Goal: Task Accomplishment & Management: Manage account settings

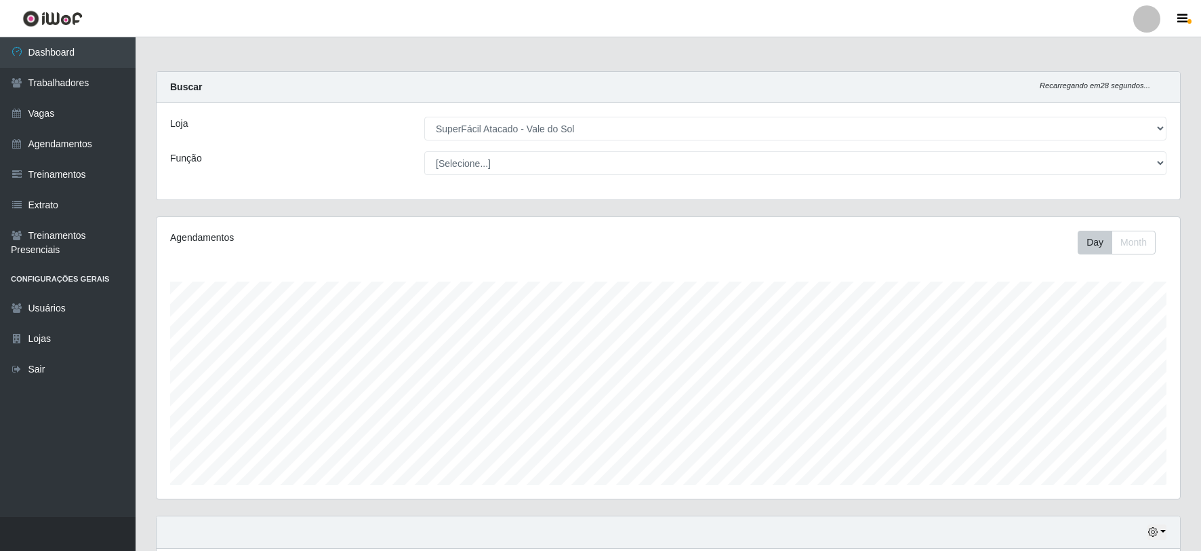
select select "502"
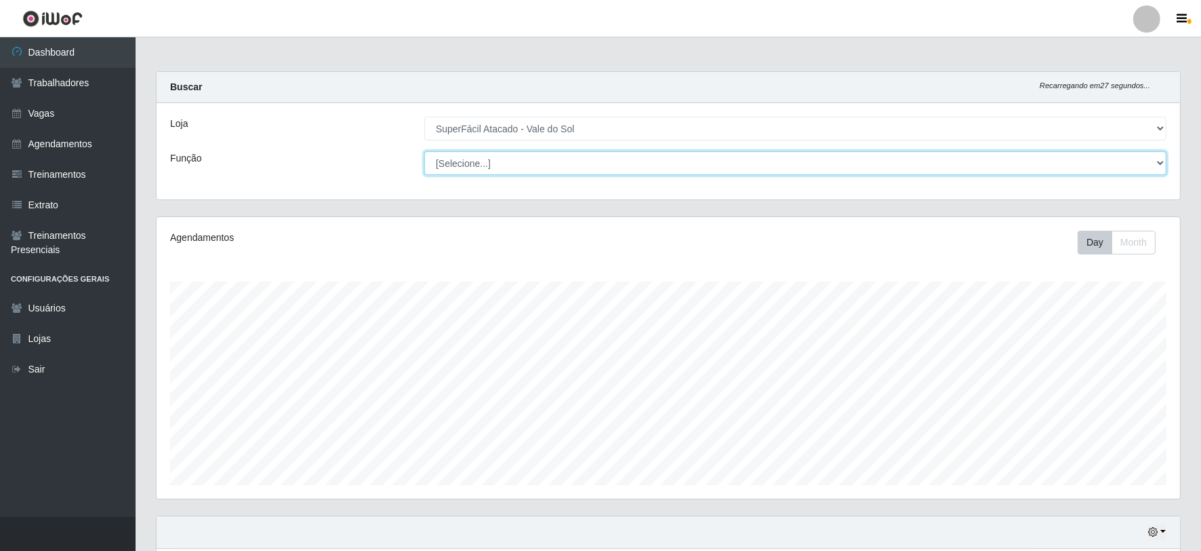
click at [468, 163] on select "[Selecione...] Embalador Embalador + Embalador ++ Operador de Caixa Operador de…" at bounding box center [795, 163] width 742 height 24
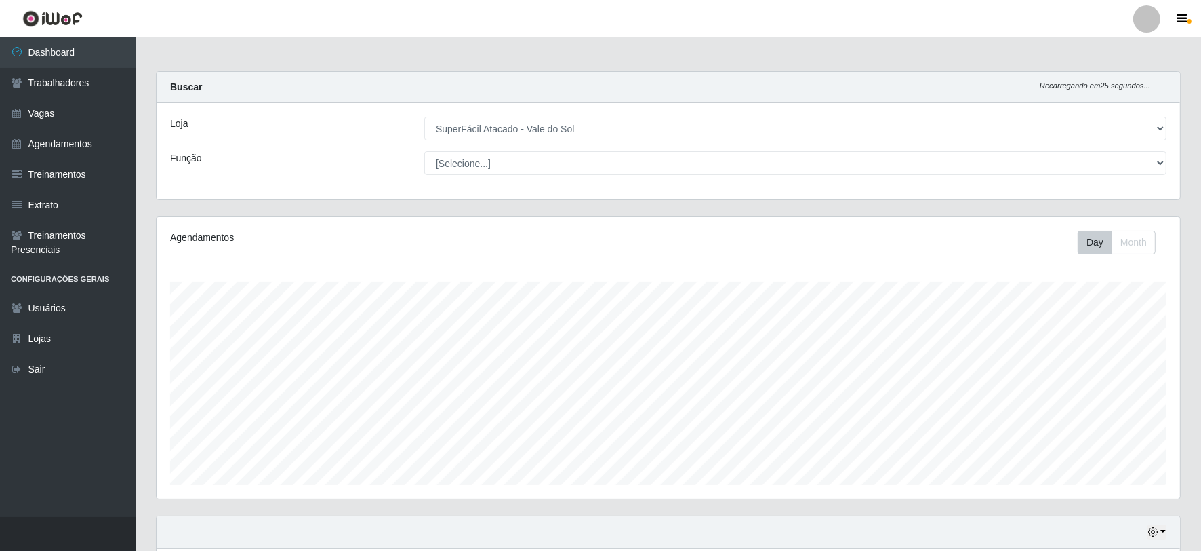
click at [222, 127] on div "Loja" at bounding box center [287, 129] width 254 height 24
click at [87, 81] on link "Trabalhadores" at bounding box center [68, 83] width 136 height 31
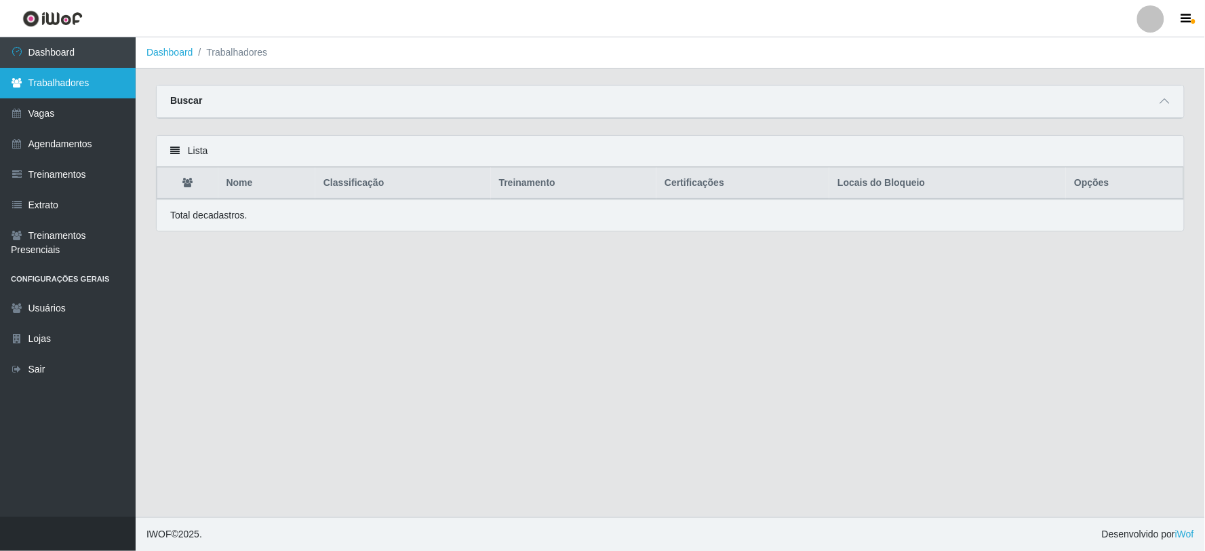
click at [91, 79] on link "Trabalhadores" at bounding box center [68, 83] width 136 height 31
click at [1158, 100] on span at bounding box center [1165, 102] width 16 height 16
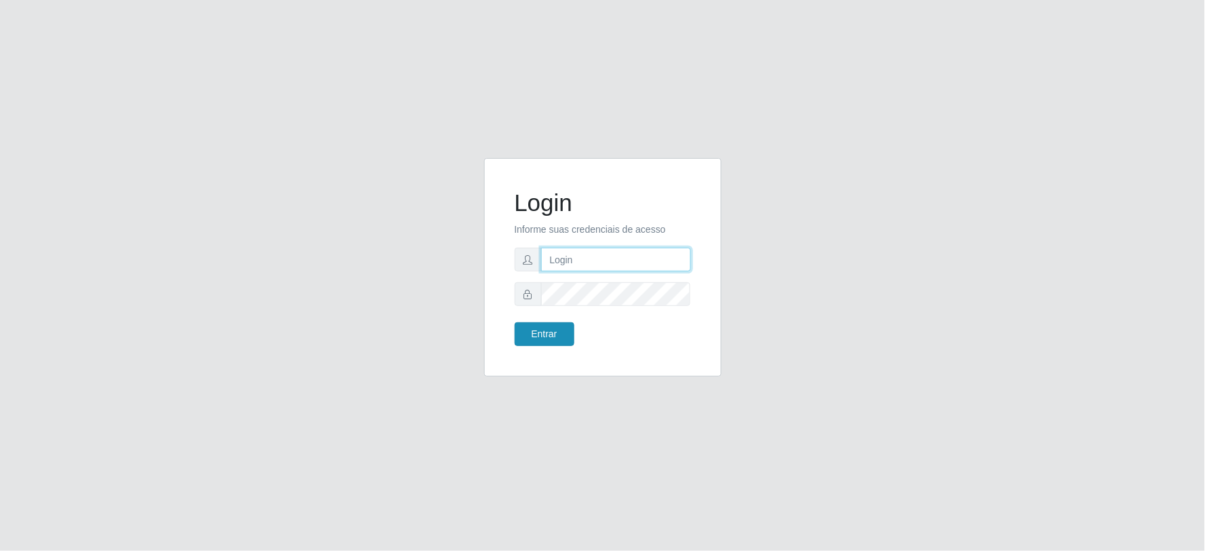
type input "Juvencio.chacon@superfacil.com.br"
click at [547, 334] on button "Entrar" at bounding box center [545, 334] width 60 height 24
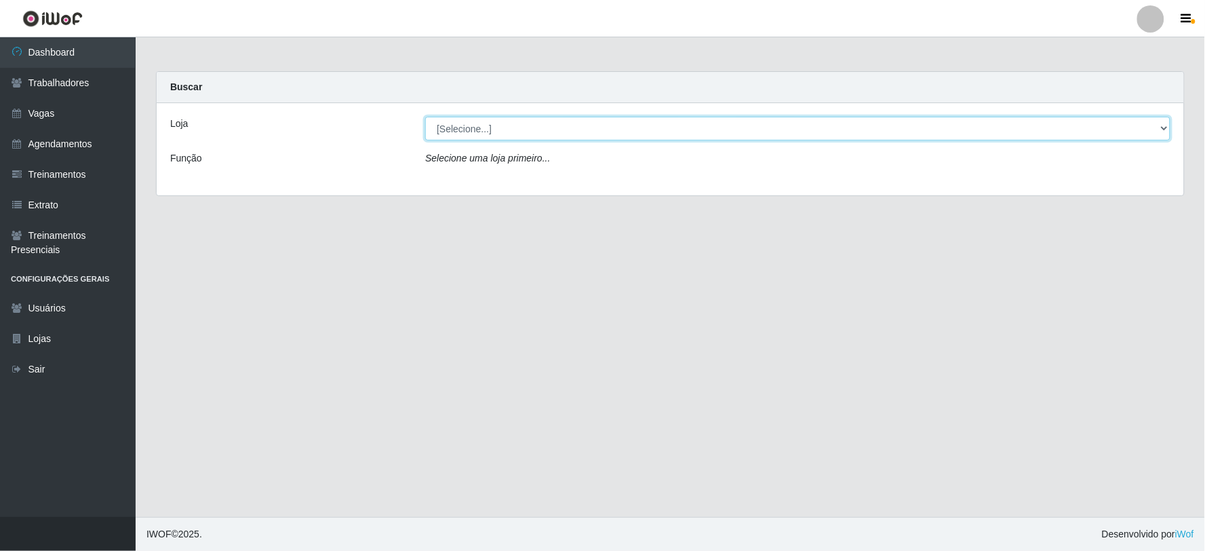
click at [509, 122] on select "[Selecione...] SuperFácil Atacado - Vale do Sol" at bounding box center [797, 129] width 745 height 24
select select "502"
click at [425, 117] on select "[Selecione...] SuperFácil Atacado - Vale do Sol" at bounding box center [797, 129] width 745 height 24
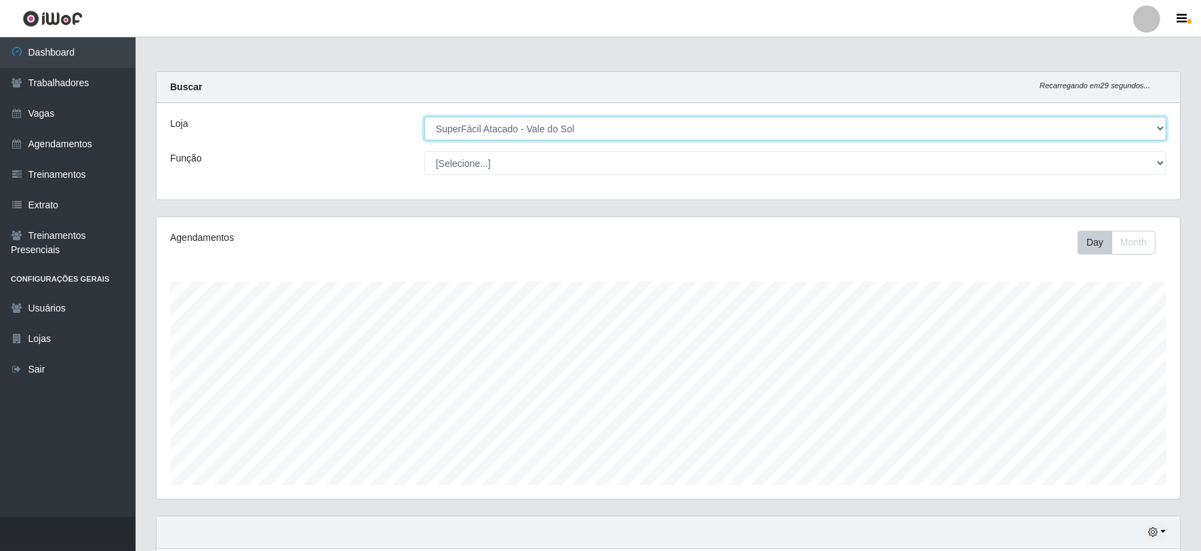
scroll to position [281, 1024]
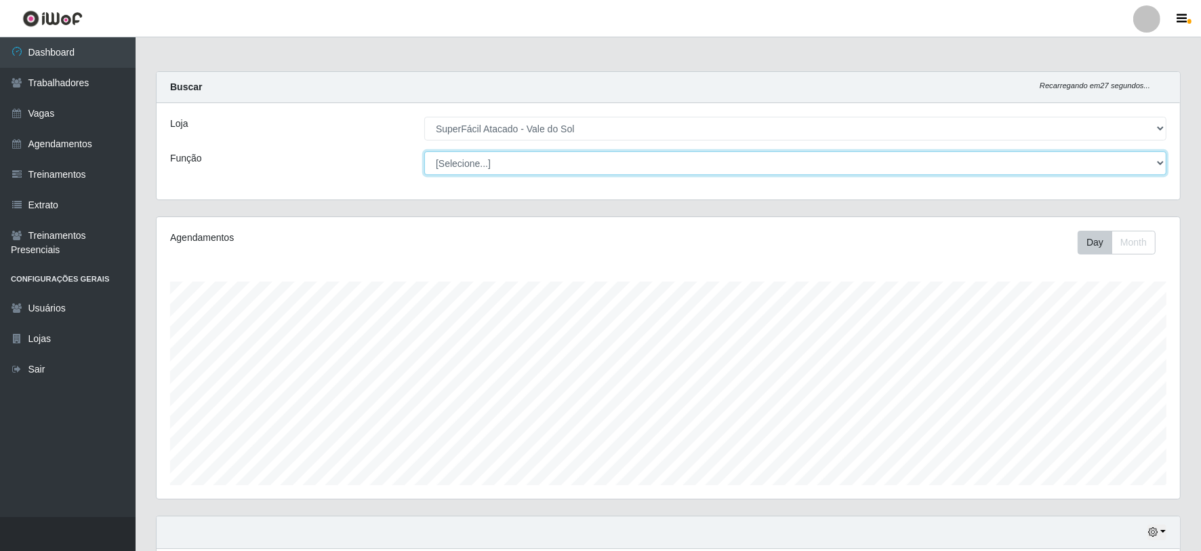
click at [1036, 167] on select "[Selecione...] Embalador Embalador + Embalador ++ Operador de Caixa Operador de…" at bounding box center [795, 163] width 742 height 24
click at [424, 151] on select "[Selecione...] Embalador Embalador + Embalador ++ Operador de Caixa Operador de…" at bounding box center [795, 163] width 742 height 24
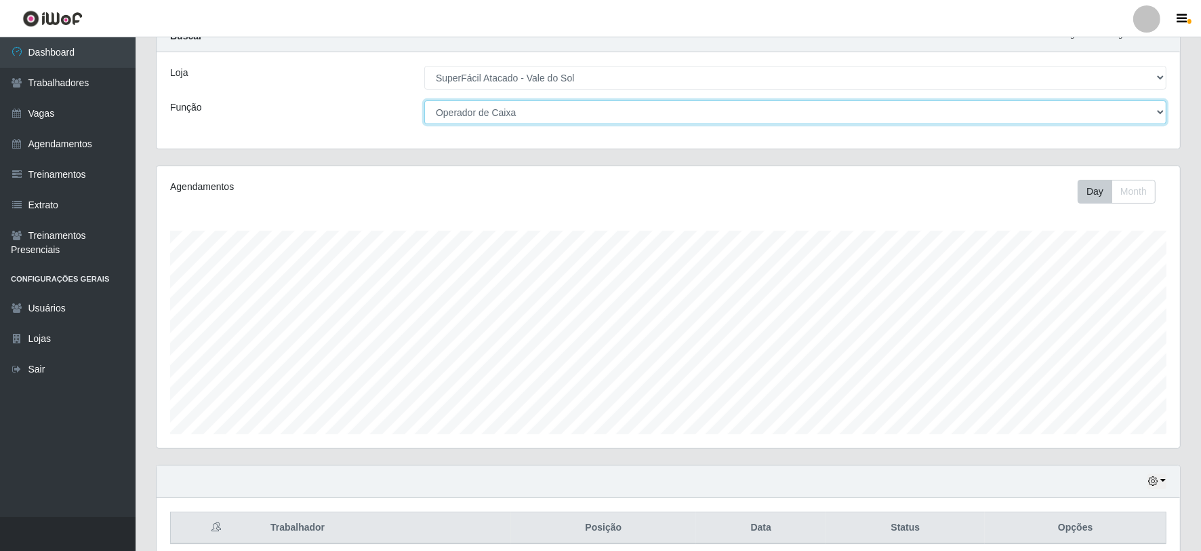
scroll to position [0, 0]
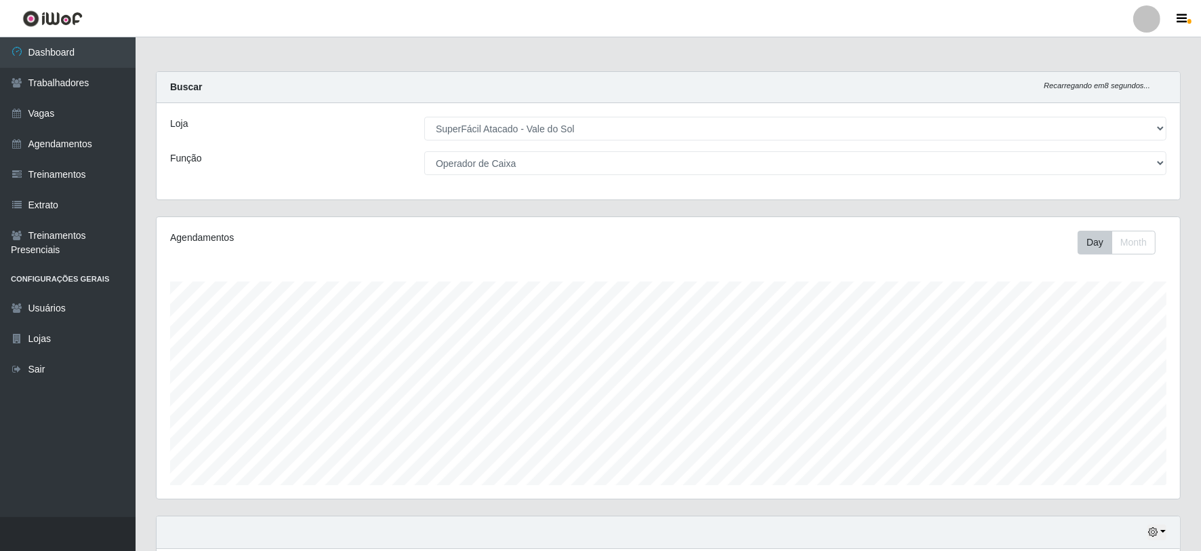
click at [937, 259] on div "Agendamentos Day Month" at bounding box center [669, 357] width 1024 height 281
click at [1092, 240] on button "Day" at bounding box center [1095, 243] width 35 height 24
click at [1144, 251] on button "Month" at bounding box center [1134, 243] width 44 height 24
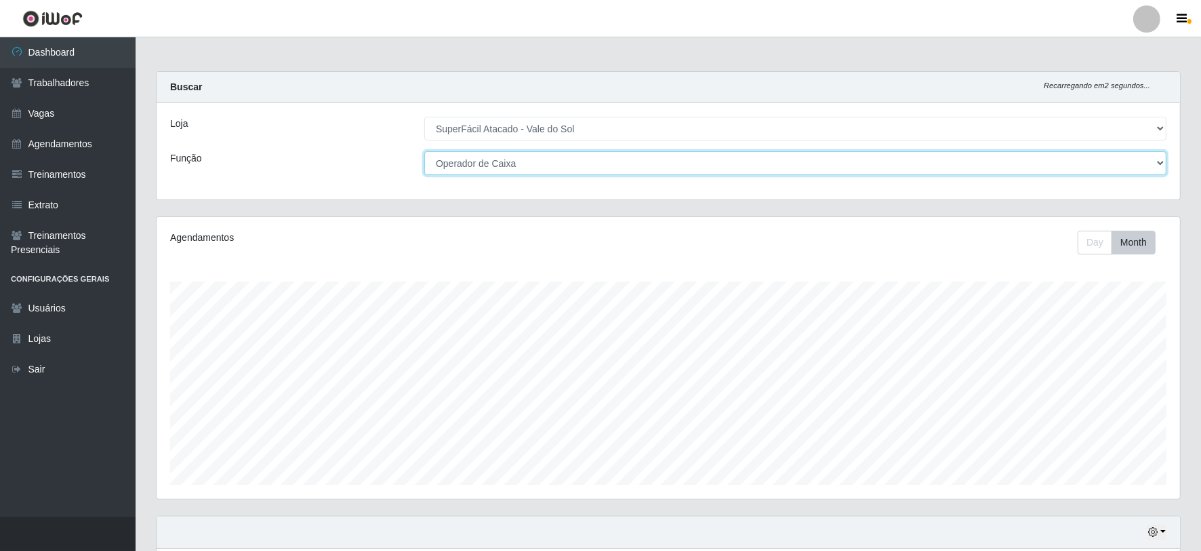
click at [1161, 161] on select "[Selecione...] Embalador Embalador + Embalador ++ Operador de Caixa Operador de…" at bounding box center [795, 163] width 742 height 24
select select "[Selecione...]"
click at [424, 151] on select "[Selecione...] Embalador Embalador + Embalador ++ Operador de Caixa Operador de…" at bounding box center [795, 163] width 742 height 24
click at [586, 166] on select "[Selecione...] Embalador Embalador + Embalador ++ Operador de Caixa Operador de…" at bounding box center [795, 163] width 742 height 24
click at [424, 151] on select "[Selecione...] Embalador Embalador + Embalador ++ Operador de Caixa Operador de…" at bounding box center [795, 163] width 742 height 24
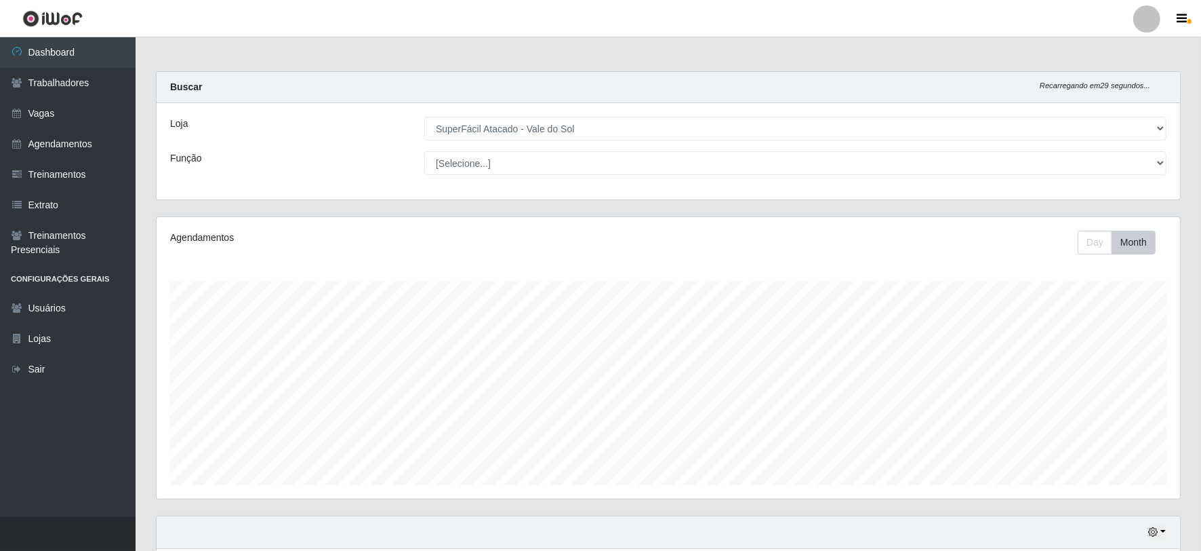
click at [1062, 91] on small "Recarregando em 29 segundos..." at bounding box center [1095, 86] width 111 height 12
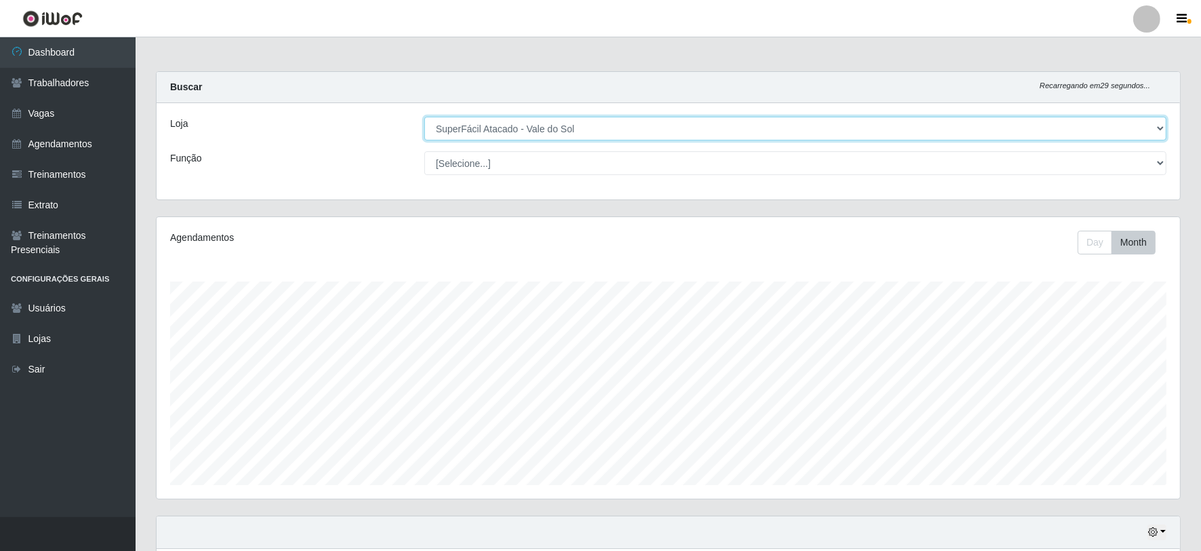
click at [533, 127] on select "[Selecione...] SuperFácil Atacado - Vale do Sol" at bounding box center [795, 129] width 742 height 24
click at [531, 129] on select "[Selecione...] SuperFácil Atacado - Vale do Sol" at bounding box center [795, 129] width 742 height 24
click at [425, 117] on select "[Selecione...] SuperFácil Atacado - Vale do Sol" at bounding box center [795, 129] width 742 height 24
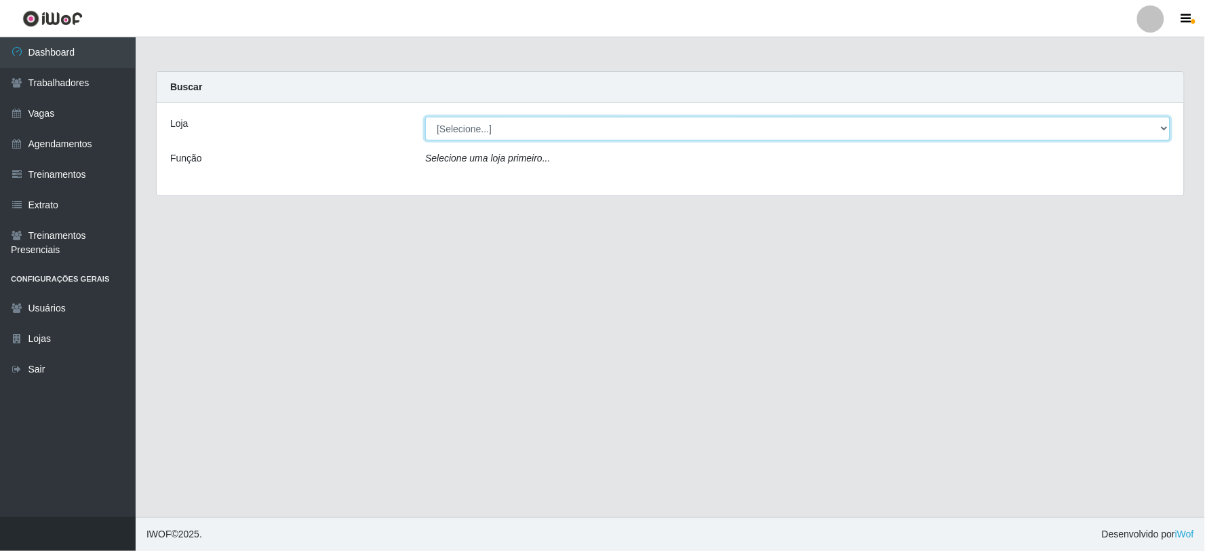
click at [513, 129] on select "[Selecione...] SuperFácil Atacado - Vale do Sol" at bounding box center [797, 129] width 745 height 24
select select "502"
click at [425, 117] on select "[Selecione...] SuperFácil Atacado - Vale do Sol" at bounding box center [797, 129] width 745 height 24
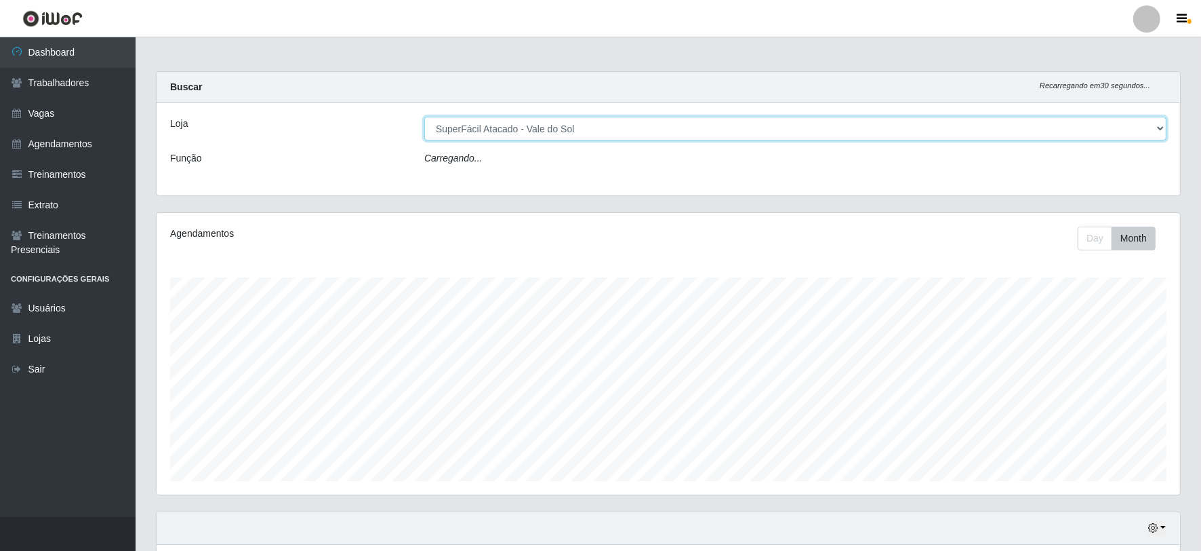
scroll to position [281, 1024]
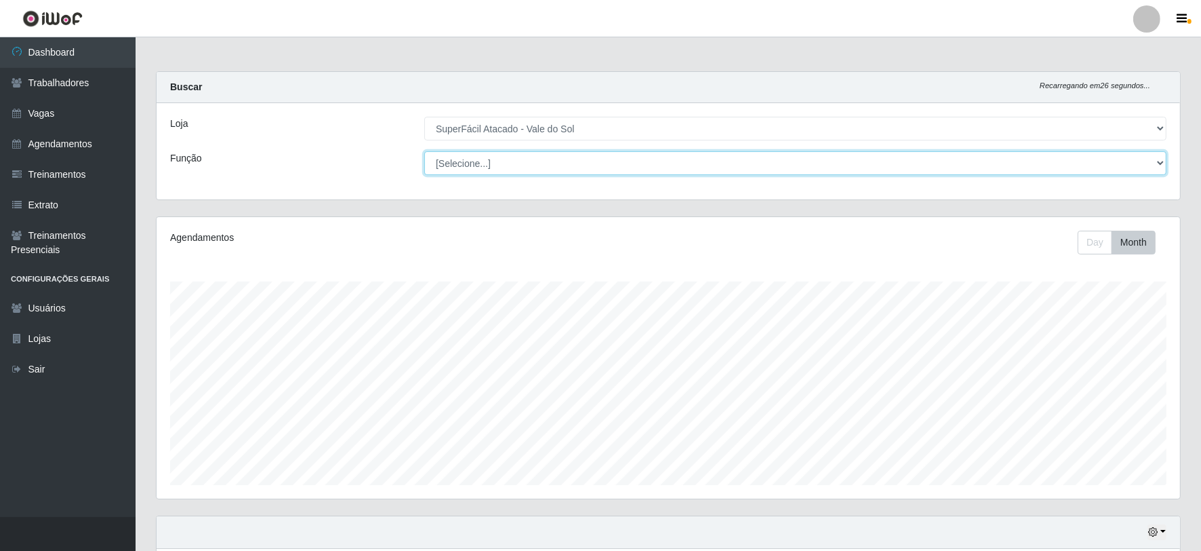
click at [1160, 168] on select "[Selecione...] Embalador Embalador + Embalador ++ Operador de Caixa Operador de…" at bounding box center [795, 163] width 742 height 24
select select "22"
click at [424, 151] on select "[Selecione...] Embalador Embalador + Embalador ++ Operador de Caixa Operador de…" at bounding box center [795, 163] width 742 height 24
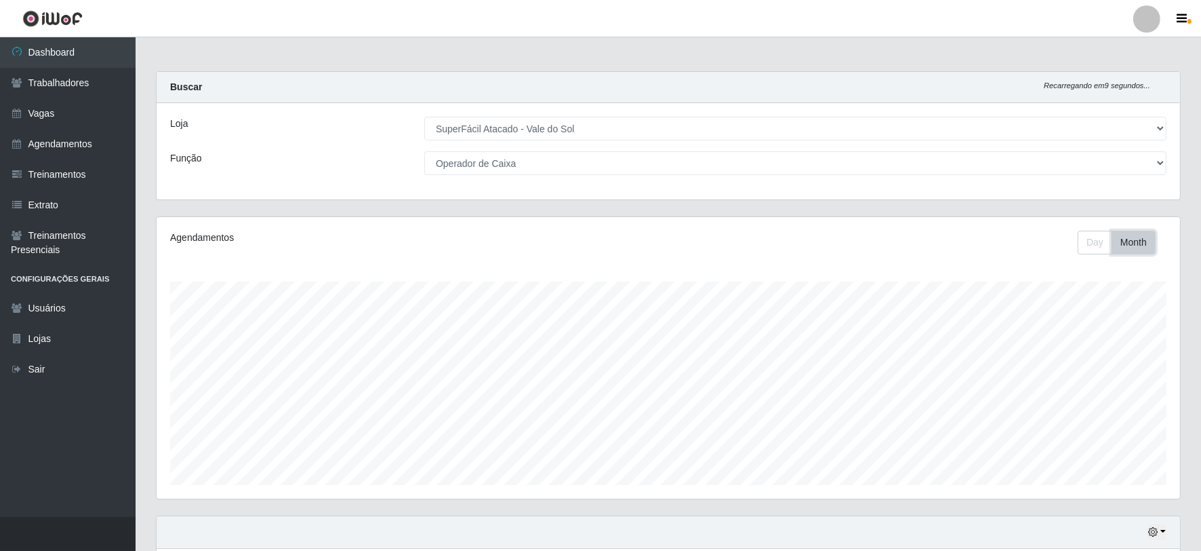
click at [1131, 238] on button "Month" at bounding box center [1134, 243] width 44 height 24
click at [1083, 233] on button "Day" at bounding box center [1095, 243] width 35 height 24
click at [1082, 233] on button "Day" at bounding box center [1095, 243] width 35 height 24
